Goal: Navigation & Orientation: Find specific page/section

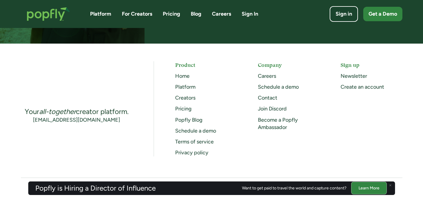
scroll to position [1557, 0]
click at [175, 14] on link "Pricing" at bounding box center [171, 13] width 17 height 7
click at [102, 16] on link "Platform" at bounding box center [100, 13] width 21 height 7
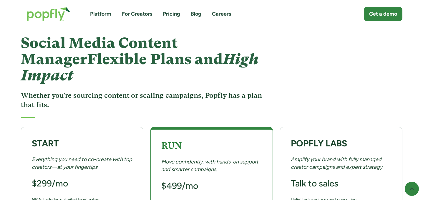
scroll to position [23, 0]
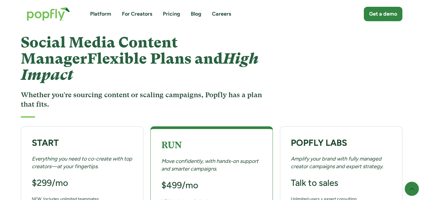
click at [147, 15] on link "For Creators" at bounding box center [137, 13] width 30 height 7
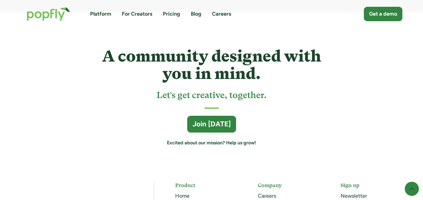
scroll to position [1564, 0]
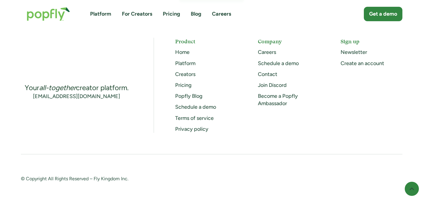
scroll to position [1656, 0]
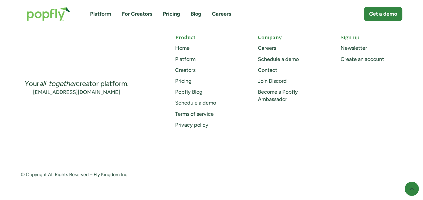
click at [142, 16] on link "For Creators" at bounding box center [137, 13] width 30 height 7
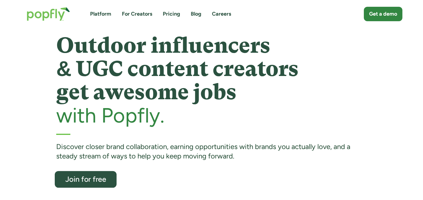
click at [101, 180] on div "Join for free" at bounding box center [85, 179] width 51 height 8
